Goal: Task Accomplishment & Management: Manage account settings

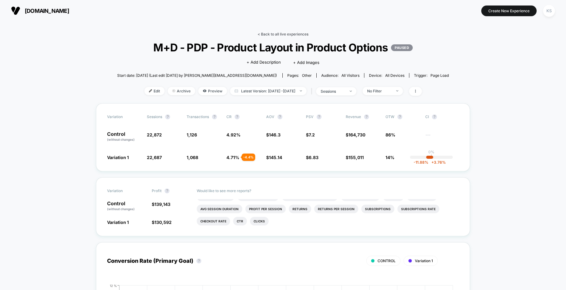
click at [277, 36] on link "< Back to all live experiences" at bounding box center [283, 34] width 51 height 5
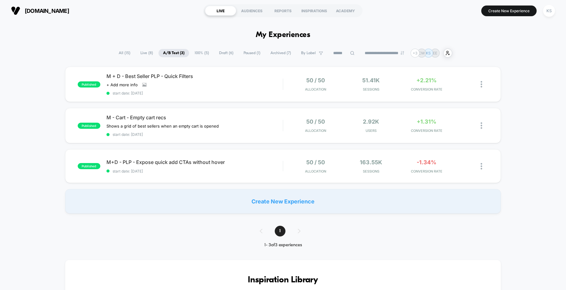
click at [144, 54] on span "Live ( 8 )" at bounding box center [147, 53] width 22 height 8
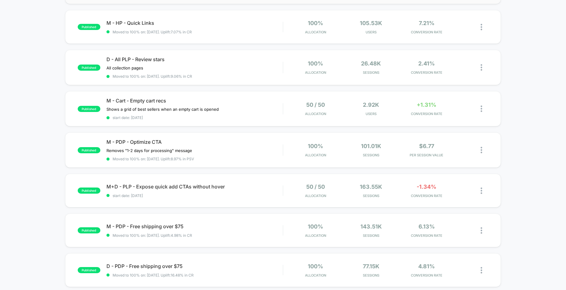
scroll to position [95, 0]
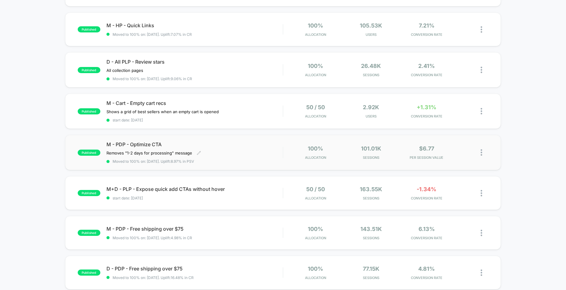
click at [226, 153] on div "Removes "1-2 days for processing" message Click to edit experience details Remo…" at bounding box center [168, 152] width 124 height 5
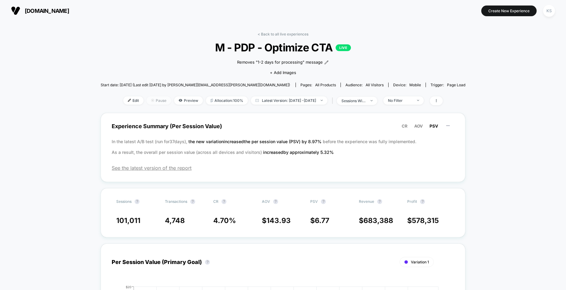
click at [147, 100] on span "Pause" at bounding box center [159, 100] width 24 height 8
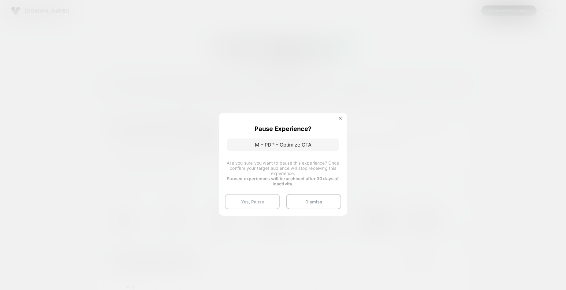
click at [273, 202] on button "Yes, Pause" at bounding box center [252, 201] width 55 height 15
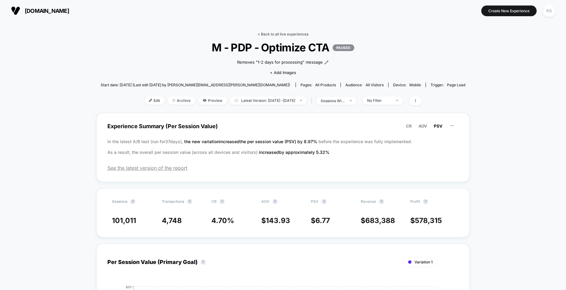
click at [298, 34] on link "< Back to all live experiences" at bounding box center [283, 34] width 51 height 5
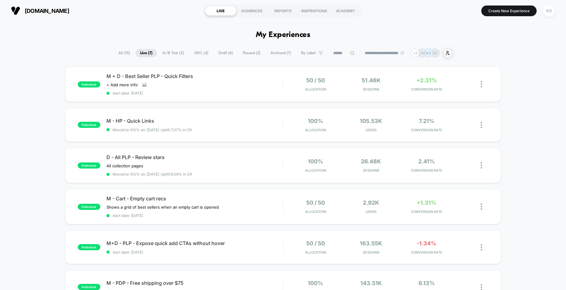
click at [191, 55] on span "100% ( 4 )" at bounding box center [201, 53] width 24 height 8
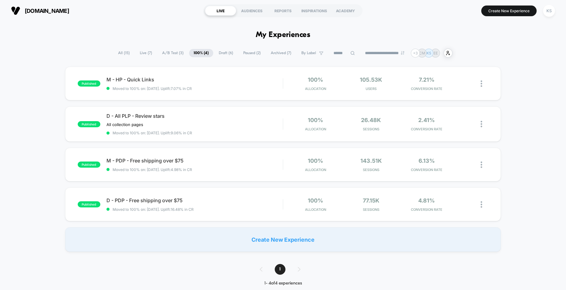
click at [225, 54] on span "Draft ( 6 )" at bounding box center [226, 53] width 24 height 8
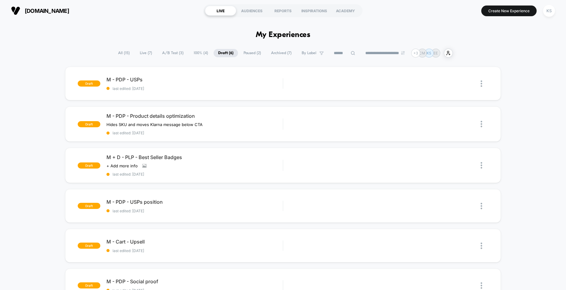
click at [283, 54] on span "Archived ( 7 )" at bounding box center [281, 53] width 30 height 8
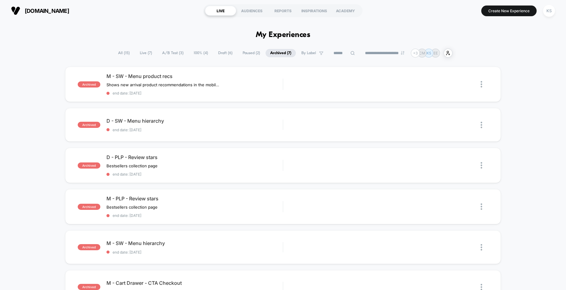
click at [194, 53] on span "100% ( 4 )" at bounding box center [201, 53] width 24 height 8
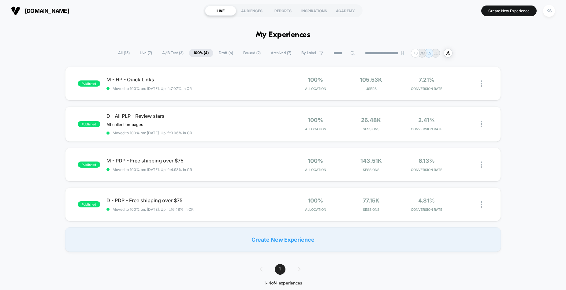
click at [164, 54] on span "A/B Test ( 3 )" at bounding box center [173, 53] width 31 height 8
